Goal: Information Seeking & Learning: Learn about a topic

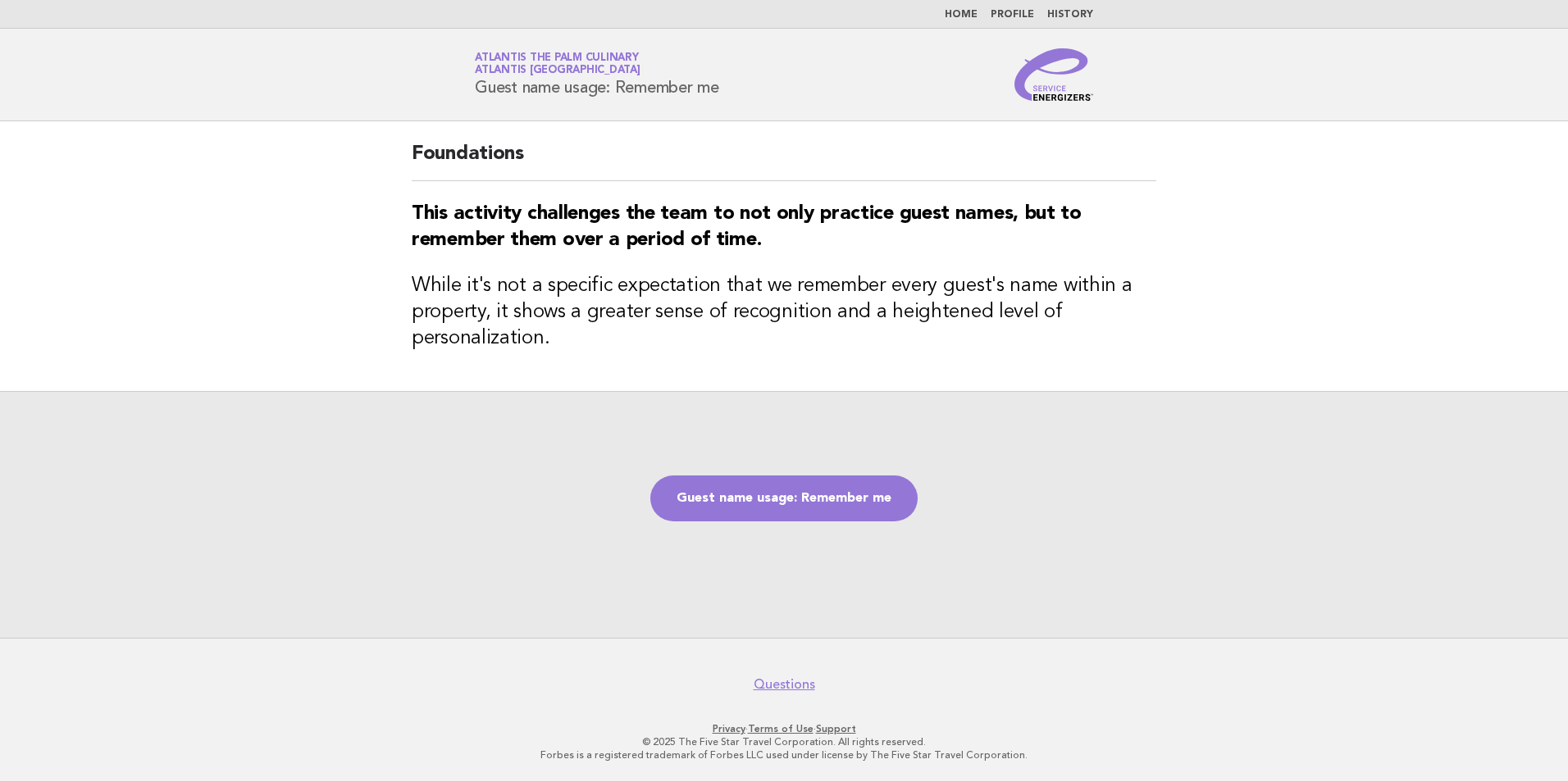
click at [1038, 88] on img at bounding box center [1054, 74] width 79 height 53
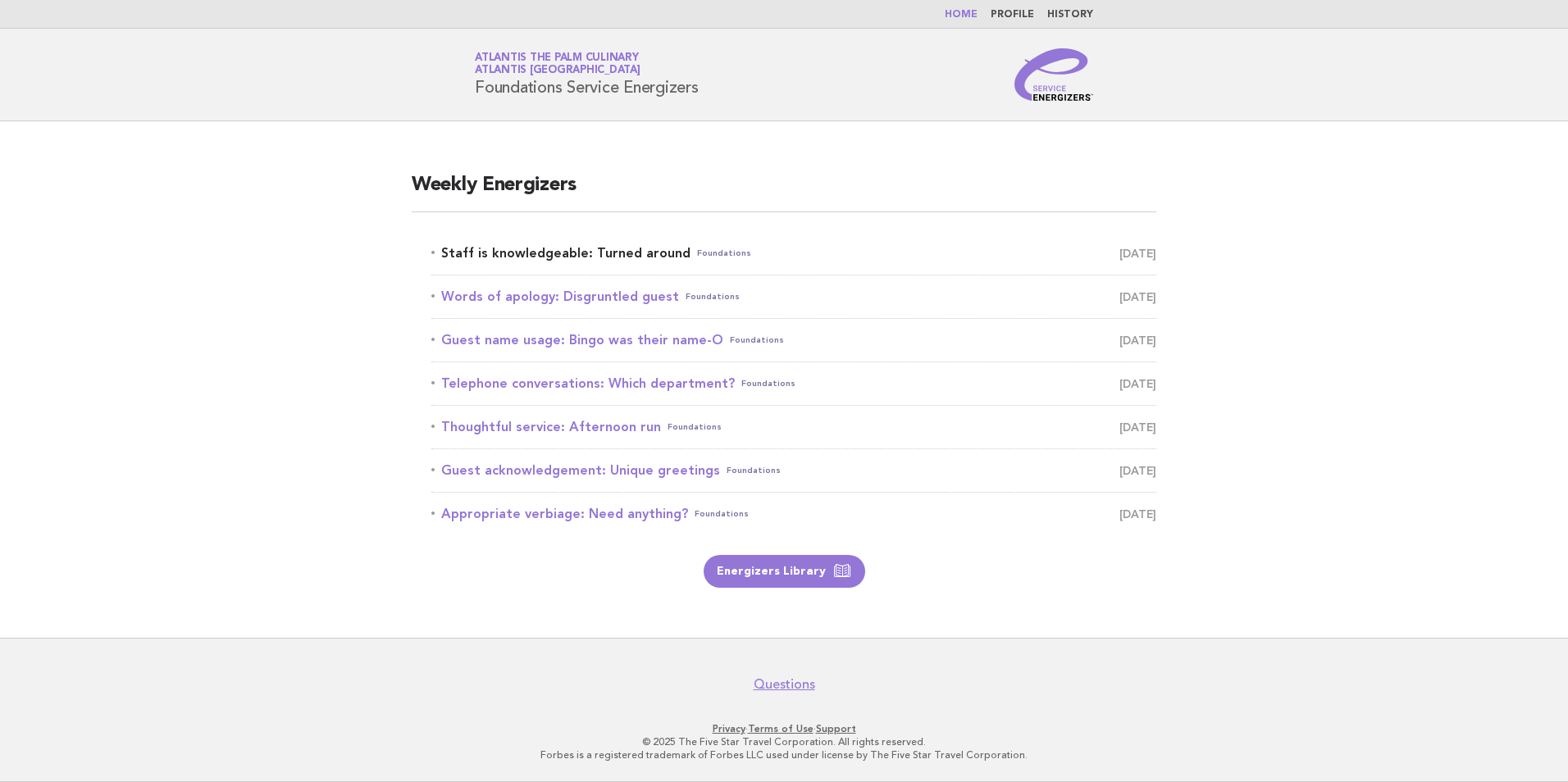
click at [648, 260] on link "Staff is knowledgeable: Turned around Foundations October 10" at bounding box center [794, 253] width 725 height 23
